Goal: Transaction & Acquisition: Purchase product/service

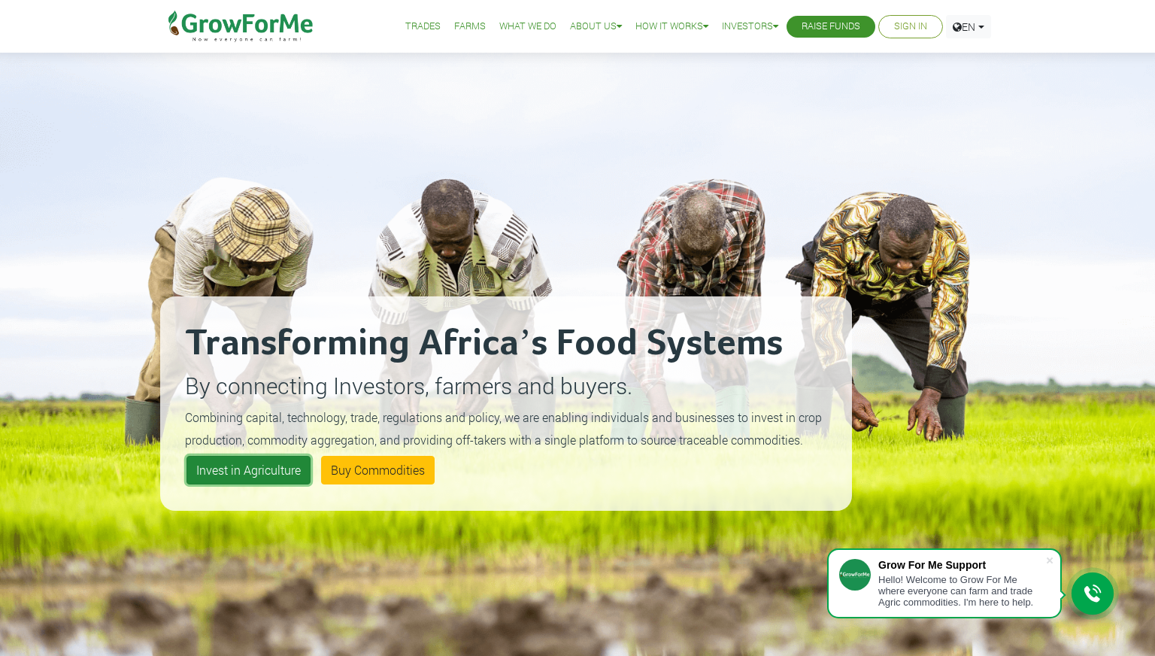
click at [254, 466] on link "Invest in Agriculture" at bounding box center [249, 470] width 124 height 29
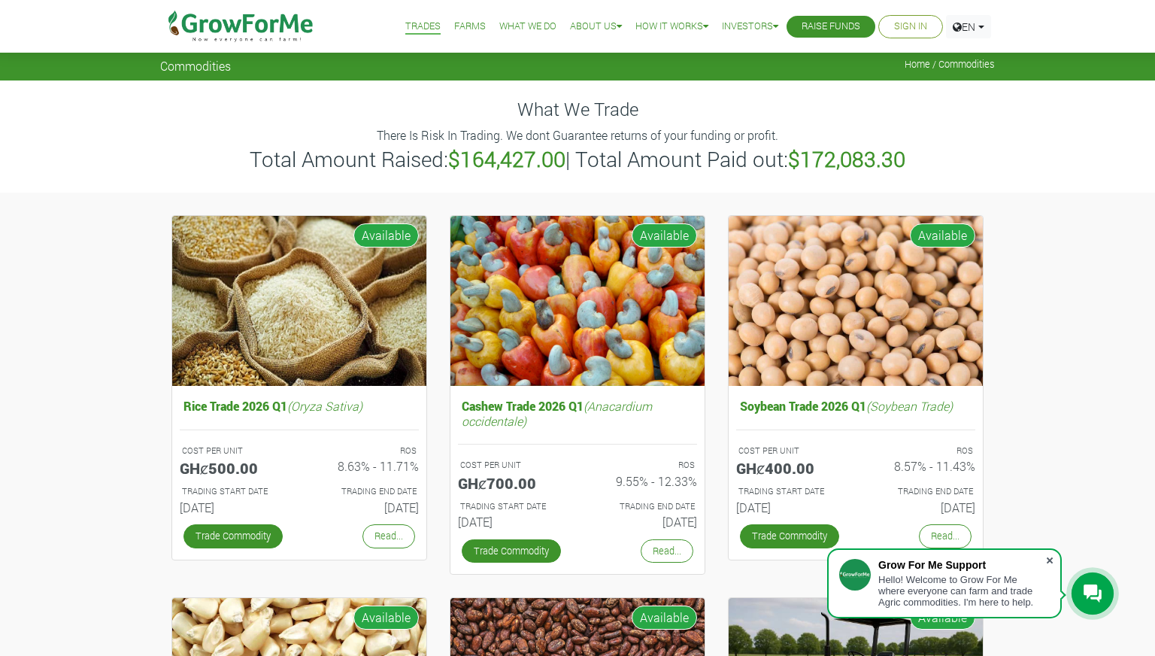
click at [1049, 558] on span at bounding box center [1050, 560] width 15 height 15
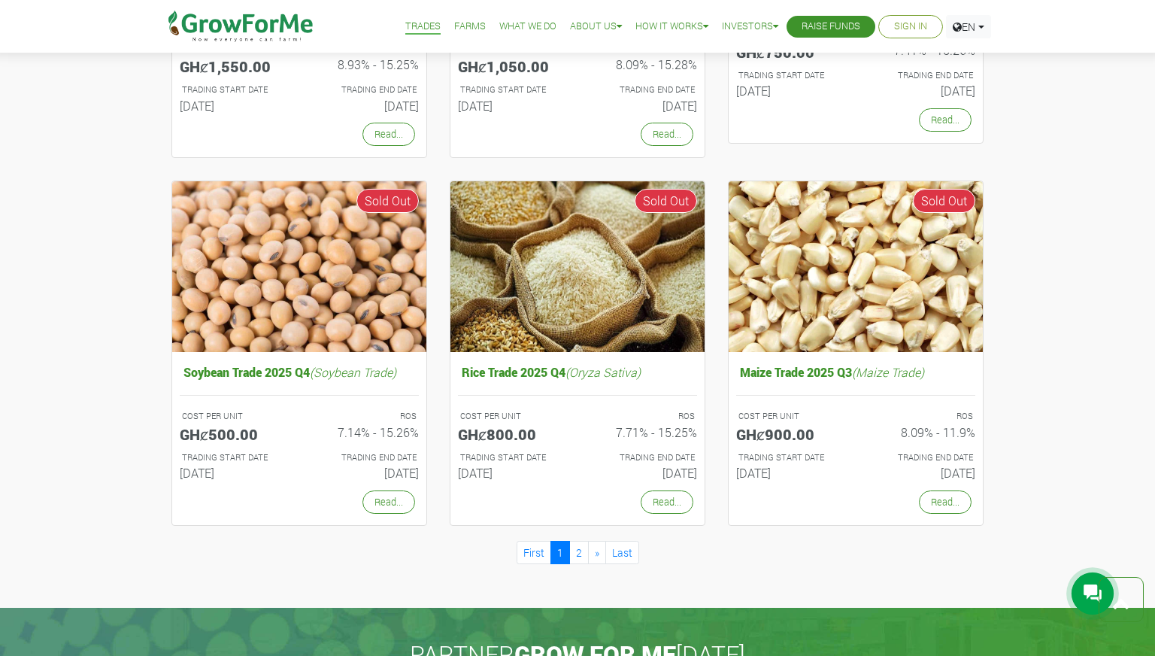
scroll to position [1192, 0]
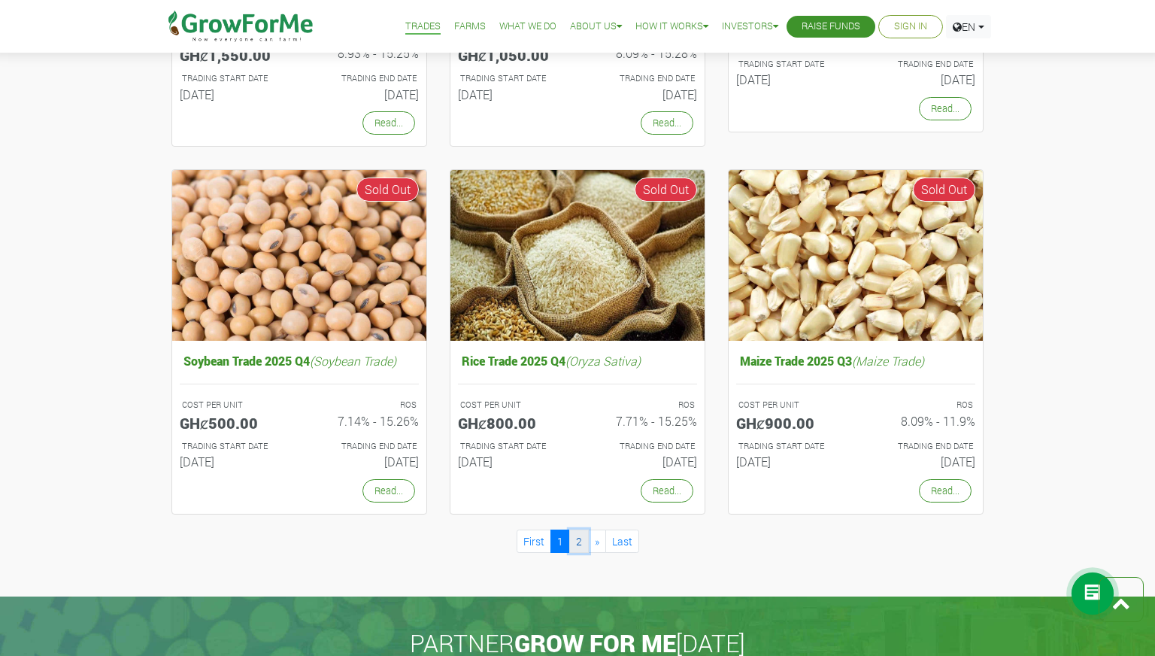
click at [575, 536] on link "2" at bounding box center [579, 541] width 20 height 23
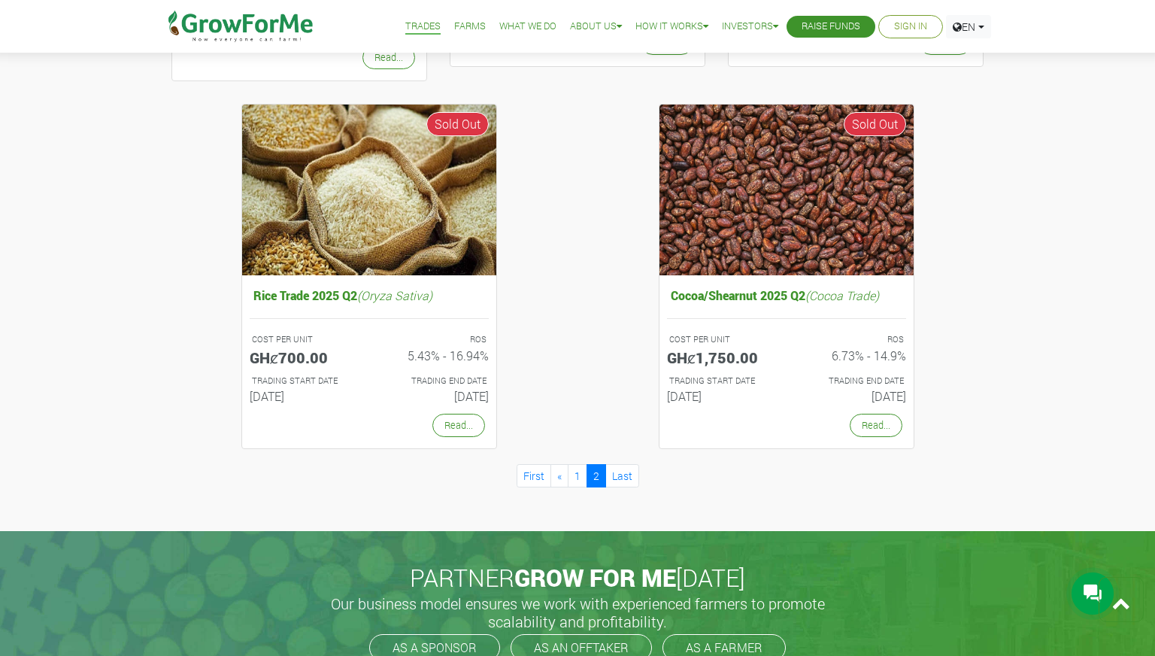
scroll to position [876, 0]
